Goal: Information Seeking & Learning: Find specific fact

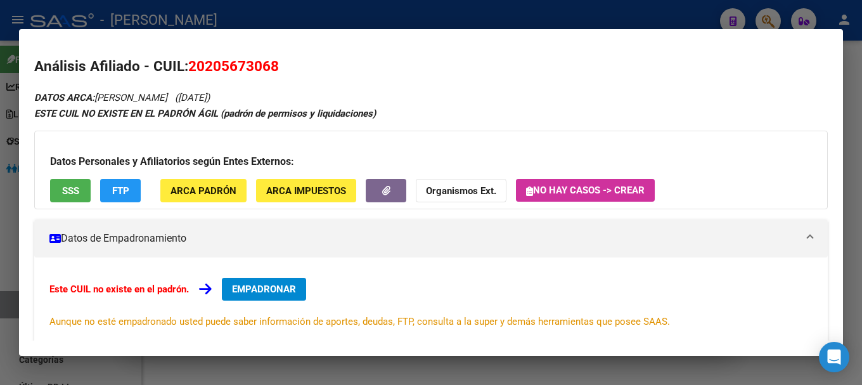
click at [545, 19] on div at bounding box center [431, 192] width 862 height 385
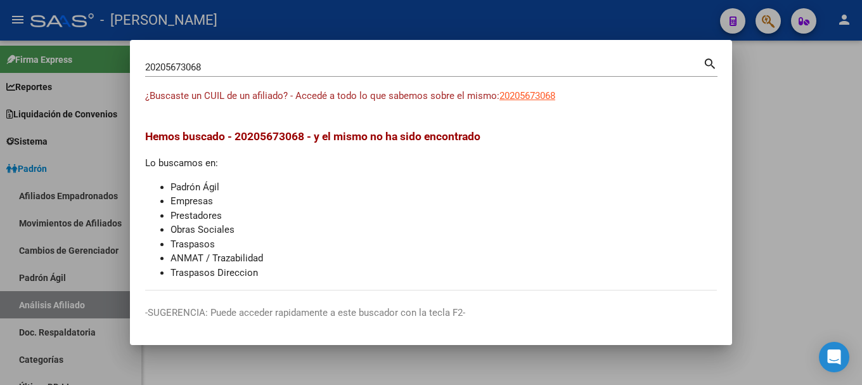
click at [488, 75] on div "20205673068 Buscar (apellido, dni, cuil, [PERSON_NAME], cuit, obra social)" at bounding box center [423, 67] width 557 height 19
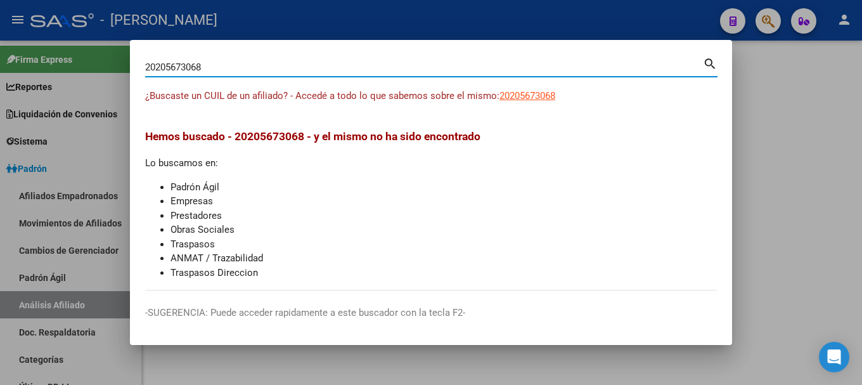
click at [488, 72] on input "20205673068" at bounding box center [423, 66] width 557 height 11
type input "70483755"
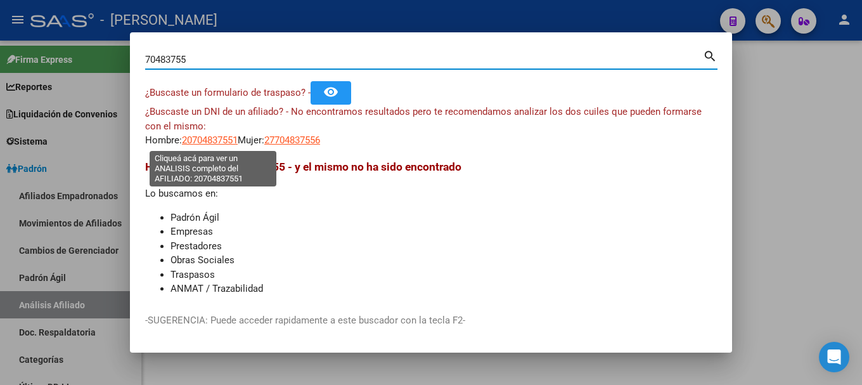
click at [226, 139] on span "20704837551" at bounding box center [210, 139] width 56 height 11
type textarea "20704837551"
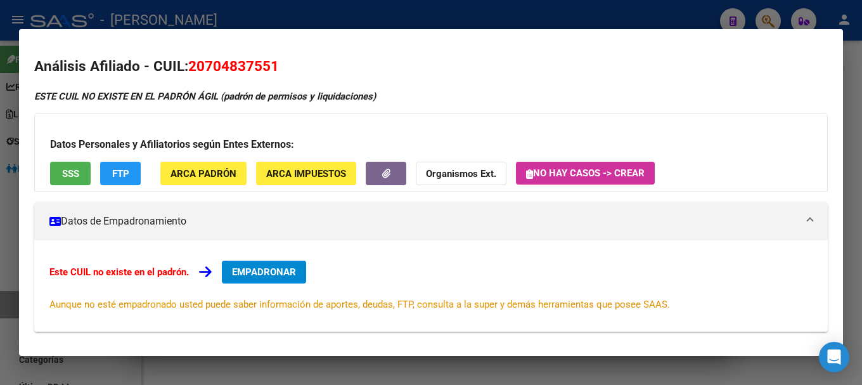
drag, startPoint x: 207, startPoint y: 67, endPoint x: 269, endPoint y: 65, distance: 62.1
click at [269, 65] on span "20704837551" at bounding box center [233, 66] width 91 height 16
click at [310, 15] on div at bounding box center [431, 192] width 862 height 385
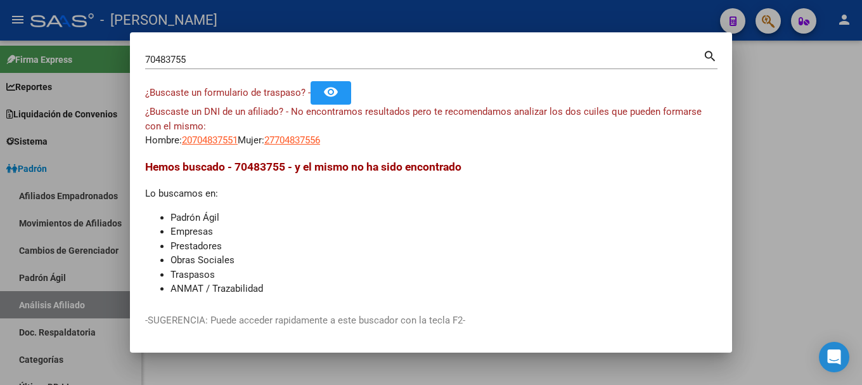
click at [143, 58] on mat-dialog-content "70483755 Buscar (apellido, dni, cuil, nro traspaso, cuit, obra social) search ¿…" at bounding box center [431, 173] width 602 height 250
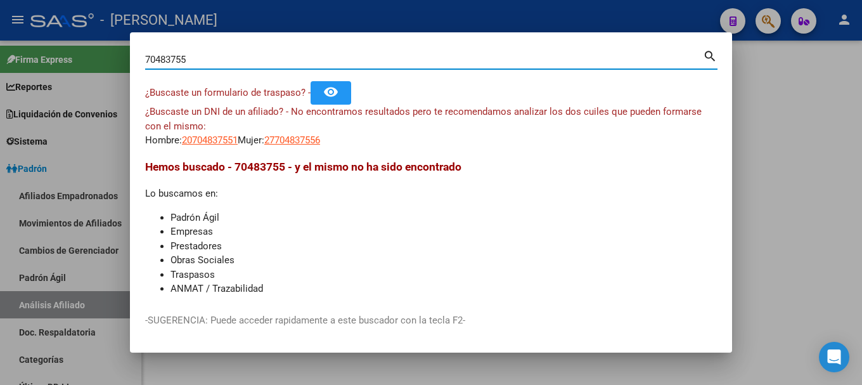
click at [148, 58] on input "70483755" at bounding box center [423, 59] width 557 height 11
click at [219, 60] on input "2770483755" at bounding box center [423, 59] width 557 height 11
type input "27704837556"
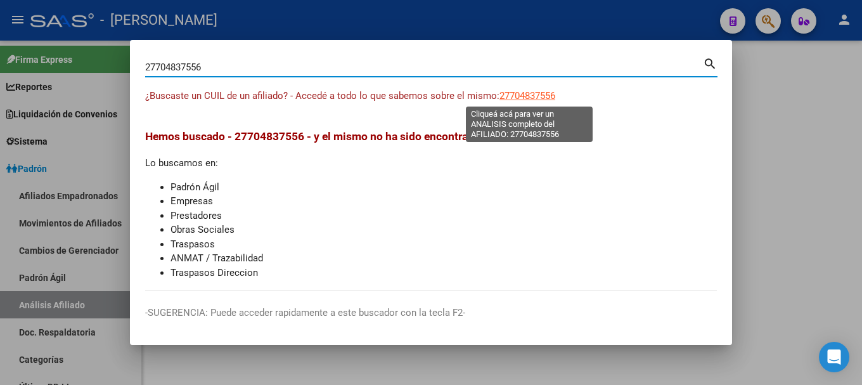
click at [526, 96] on span "27704837556" at bounding box center [527, 95] width 56 height 11
type textarea "27704837556"
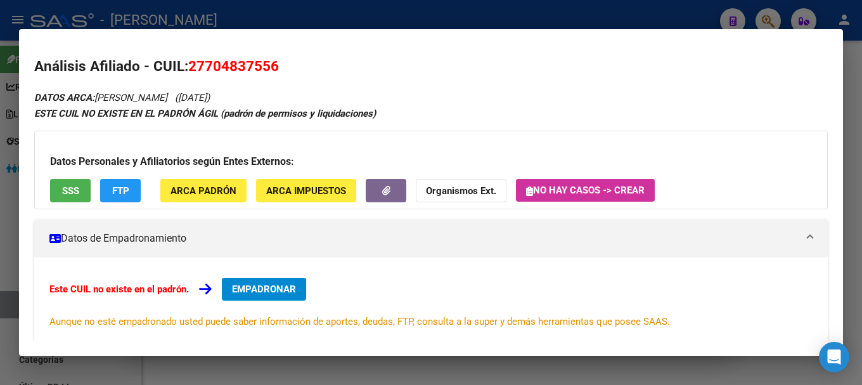
drag, startPoint x: 210, startPoint y: 65, endPoint x: 262, endPoint y: 65, distance: 51.9
click at [262, 65] on span "27704837556" at bounding box center [233, 66] width 91 height 16
drag, startPoint x: 210, startPoint y: 66, endPoint x: 270, endPoint y: 61, distance: 59.7
click at [270, 61] on span "27704837556" at bounding box center [233, 66] width 91 height 16
copy span "70483755"
